Goal: Task Accomplishment & Management: Manage account settings

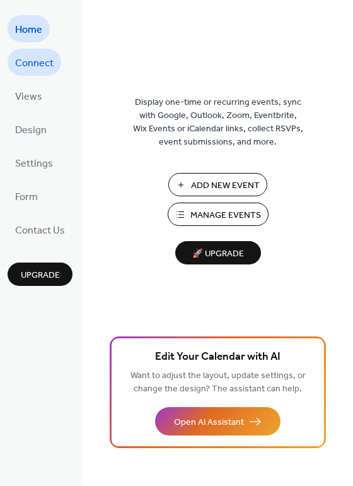
click at [53, 62] on link "Connect" at bounding box center [35, 62] width 54 height 27
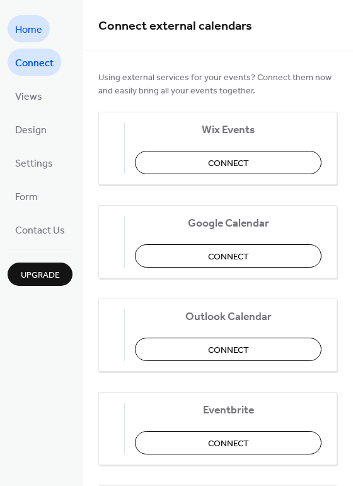
click at [30, 28] on span "Home" at bounding box center [28, 30] width 27 height 20
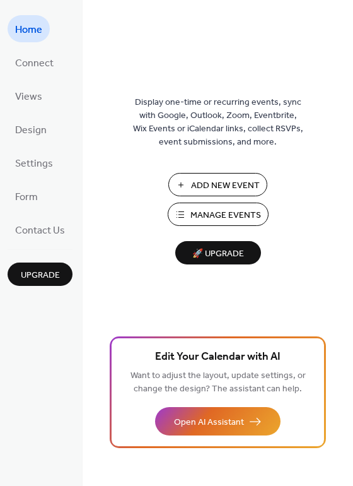
click at [204, 211] on span "Manage Events" at bounding box center [226, 215] width 71 height 13
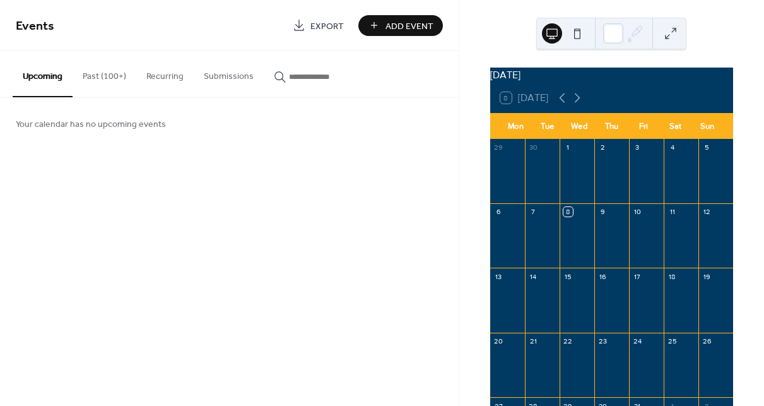
click at [104, 81] on button "Past (100+)" at bounding box center [105, 73] width 64 height 45
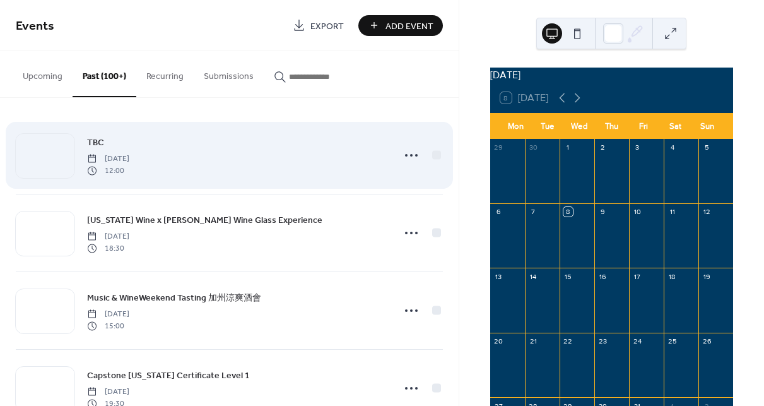
click at [279, 162] on div "TBC [DATE] 12:00" at bounding box center [236, 155] width 298 height 40
click at [100, 139] on span "TBC" at bounding box center [95, 142] width 17 height 13
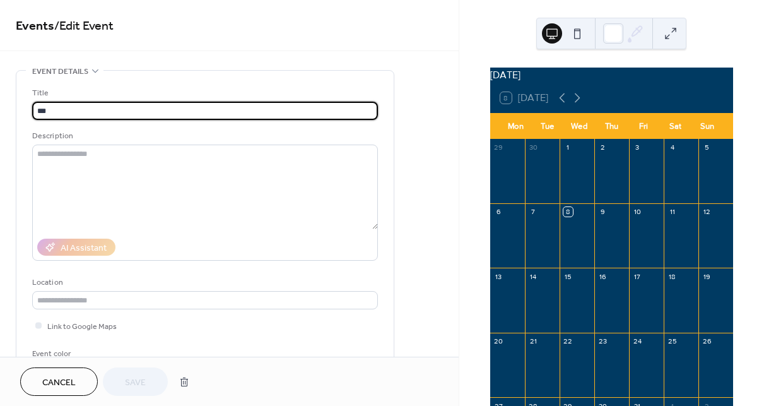
click at [59, 381] on span "Cancel" at bounding box center [58, 382] width 33 height 13
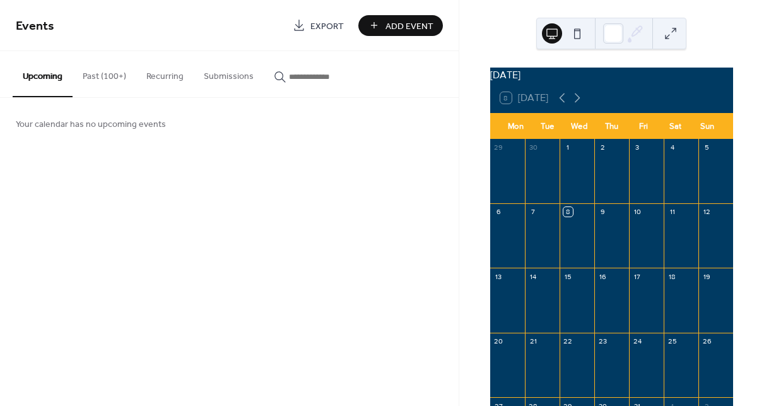
click at [102, 83] on button "Past (100+)" at bounding box center [105, 73] width 64 height 45
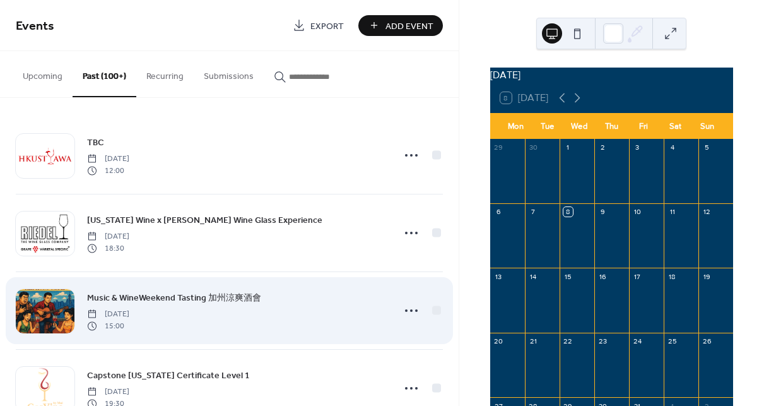
click at [150, 291] on span "Music & WineWeekend Tasting 加州涼爽酒會" at bounding box center [174, 297] width 174 height 13
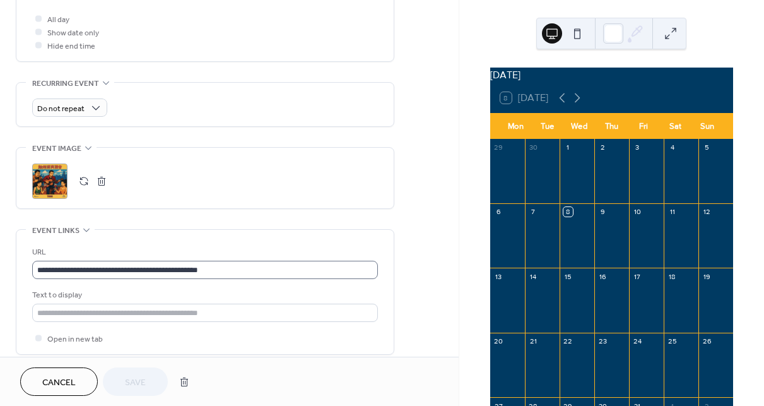
scroll to position [676, 0]
